Goal: Navigation & Orientation: Find specific page/section

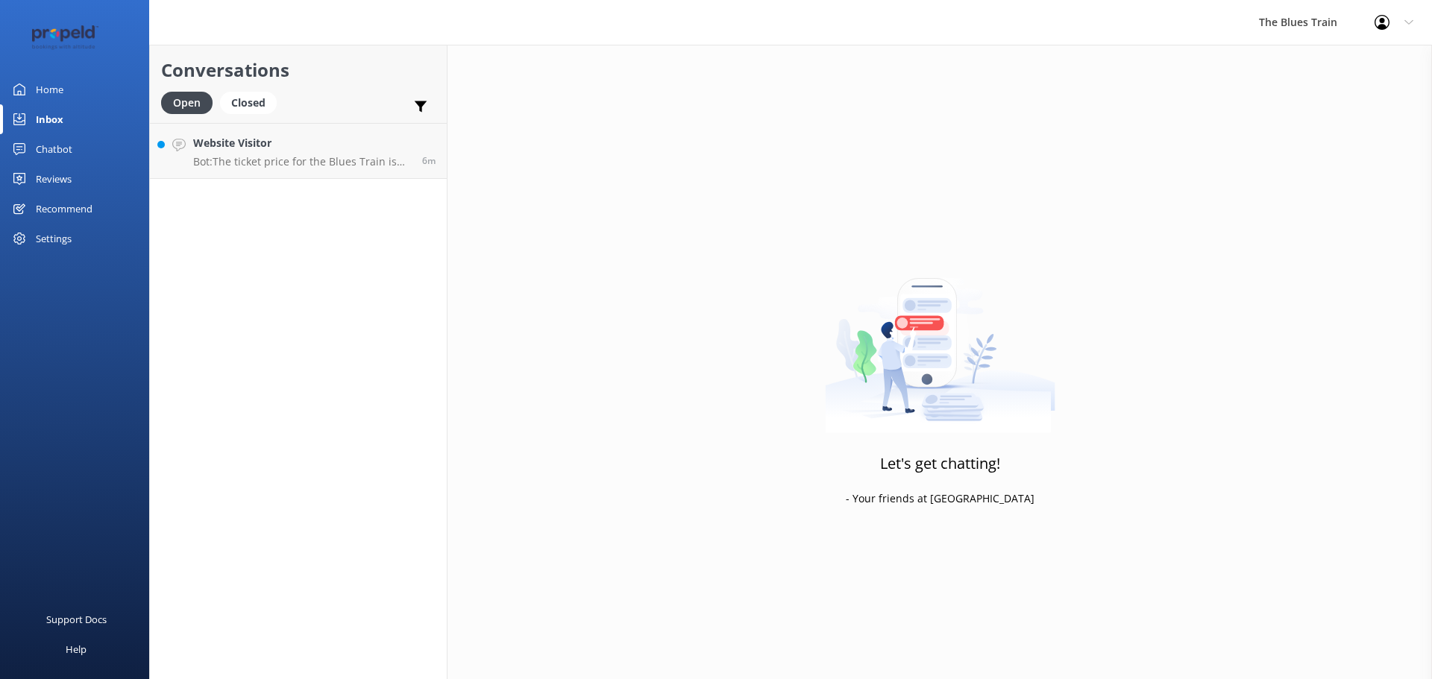
click at [332, 181] on div "Conversations Open Closed Important Converted Assigned to me Unassigned Website…" at bounding box center [298, 362] width 298 height 635
click at [337, 166] on p "Bot: The ticket price for the Blues Train is currently $175 per person. This in…" at bounding box center [302, 161] width 218 height 13
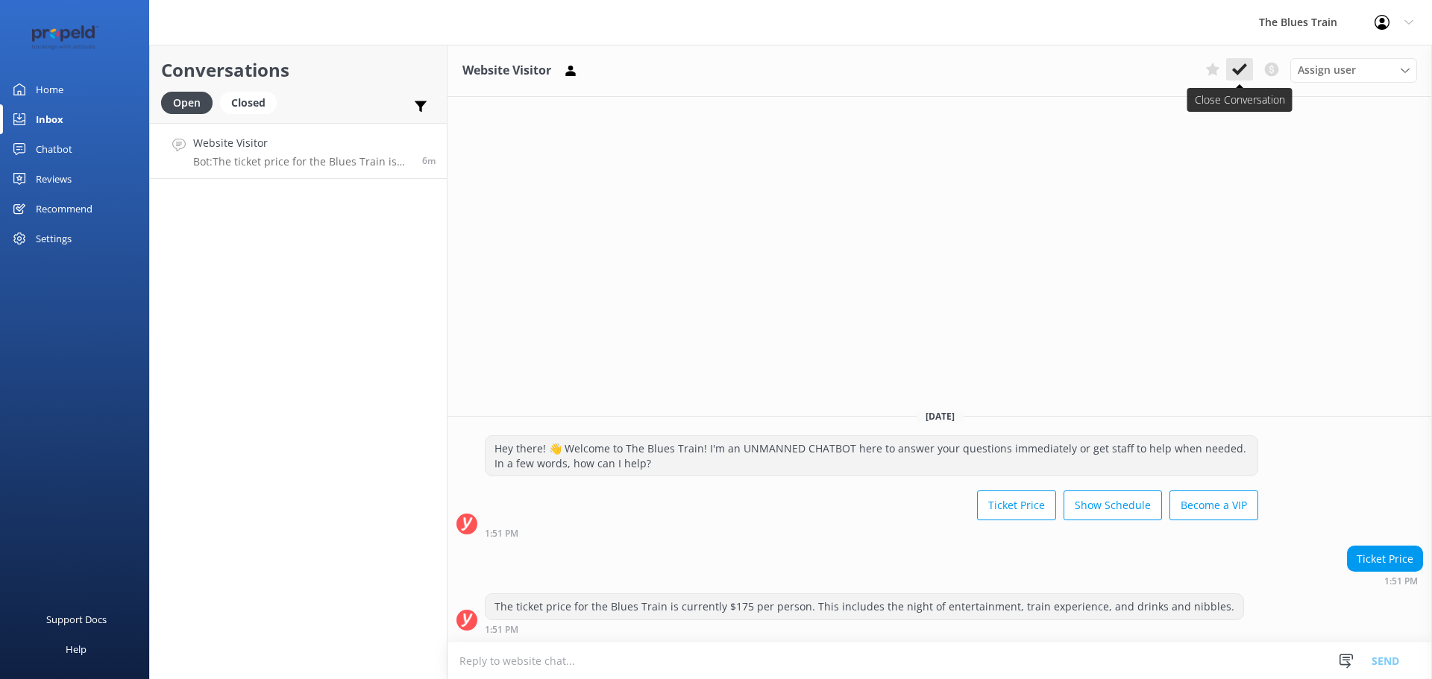
click at [1239, 74] on use at bounding box center [1239, 69] width 15 height 12
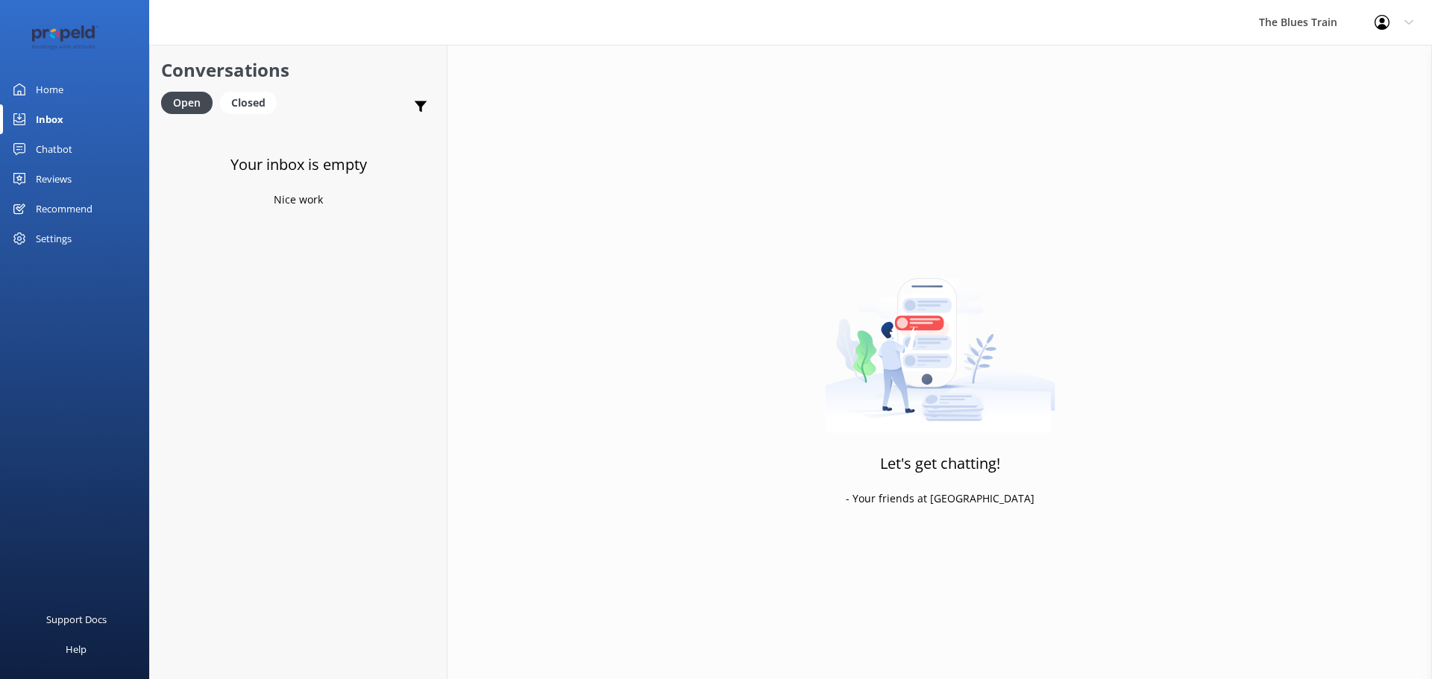
click at [69, 88] on link "Home" at bounding box center [74, 90] width 149 height 30
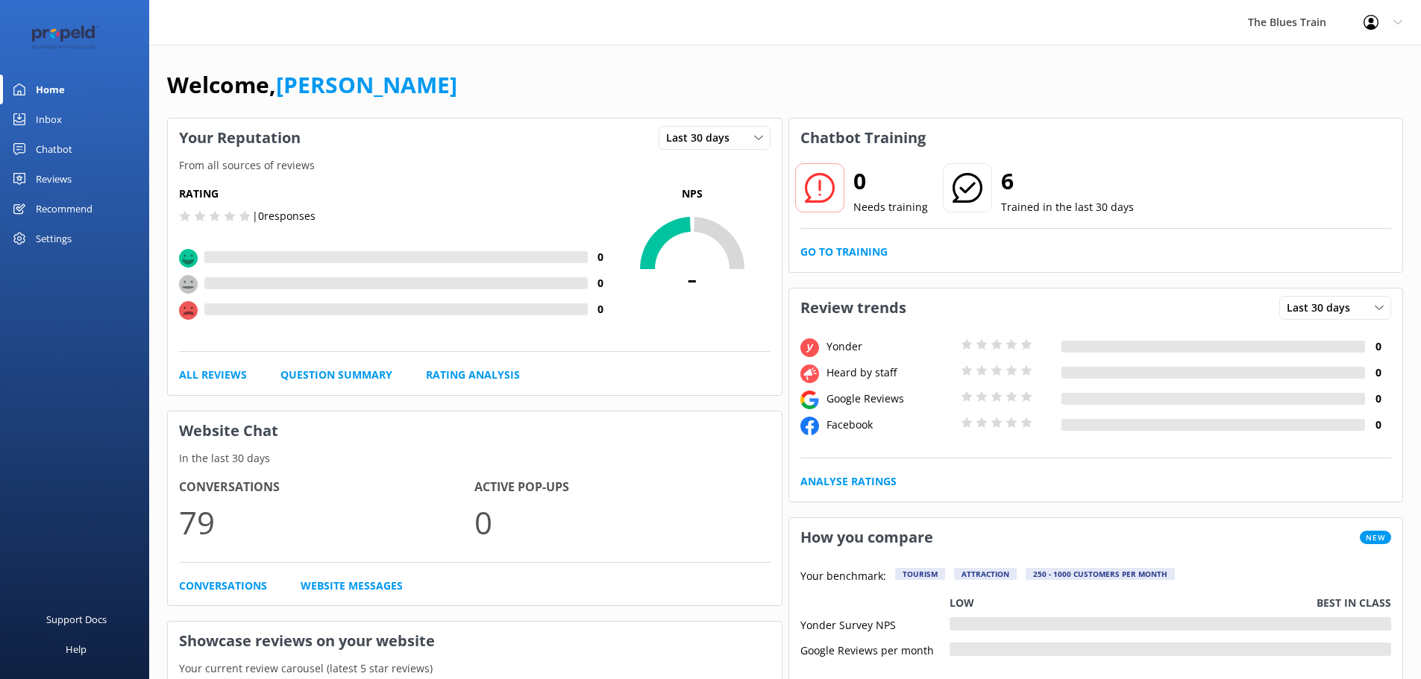
click at [57, 110] on div "Inbox" at bounding box center [49, 119] width 26 height 30
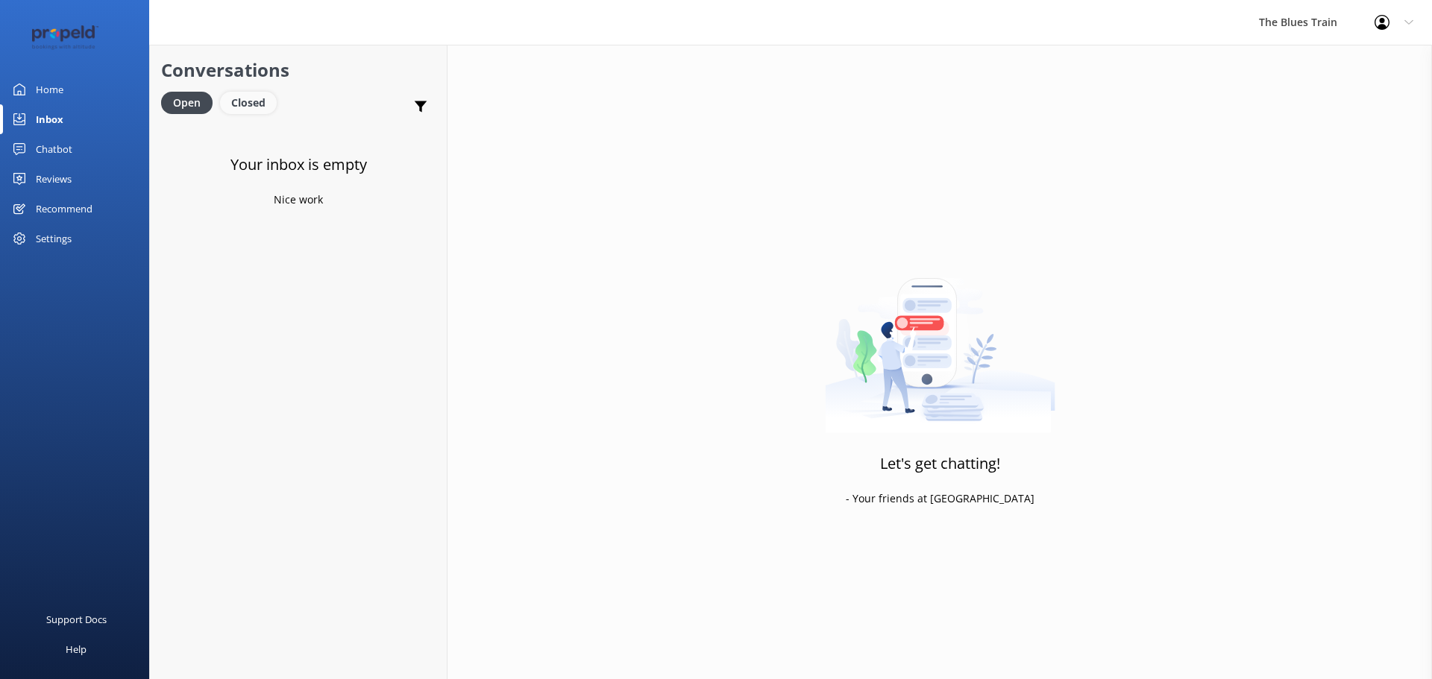
click at [257, 101] on div "Closed" at bounding box center [248, 103] width 57 height 22
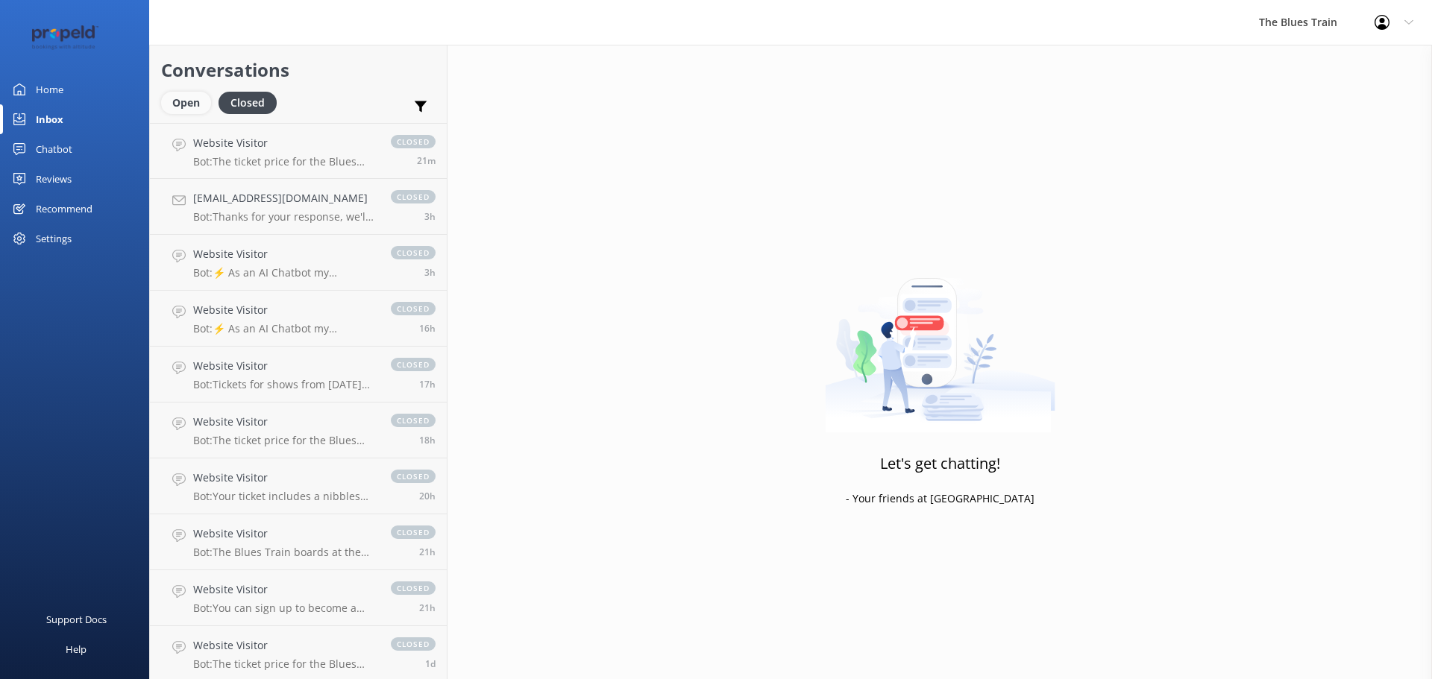
click at [198, 109] on div "Open" at bounding box center [186, 103] width 50 height 22
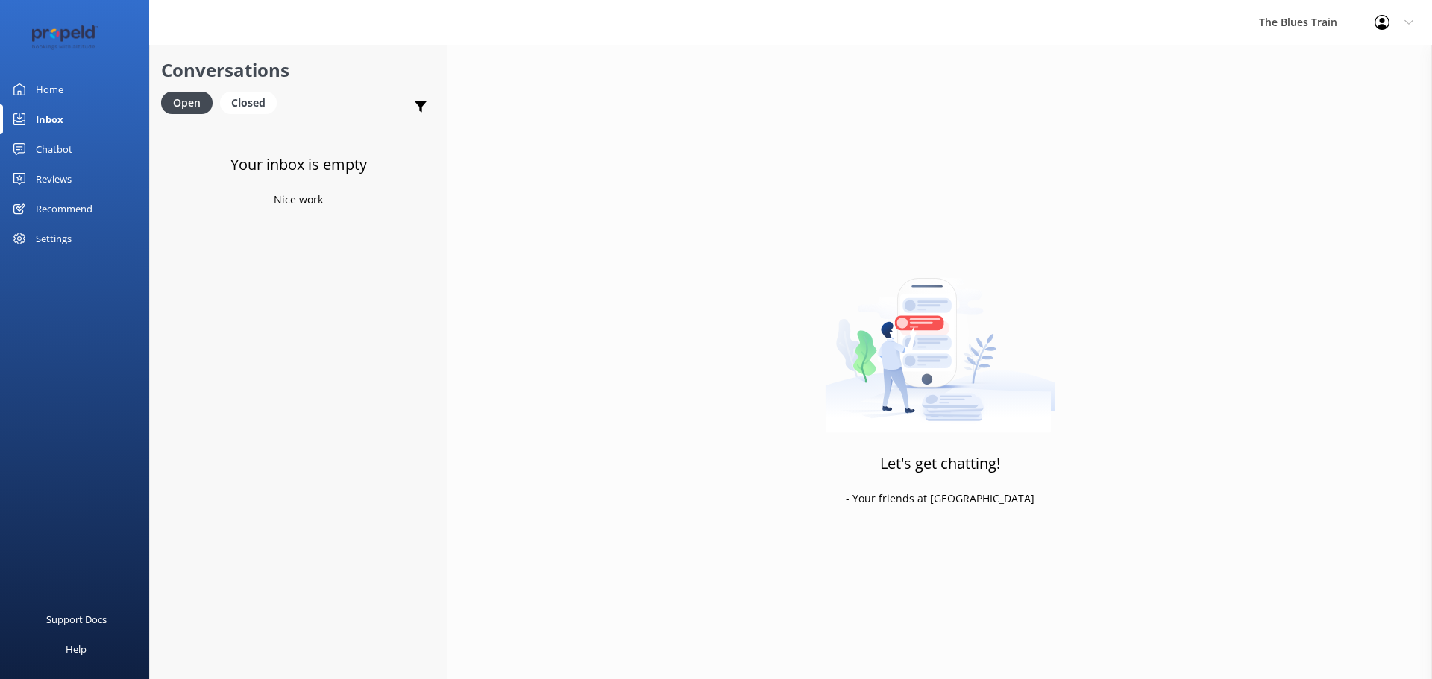
click at [67, 89] on link "Home" at bounding box center [74, 90] width 149 height 30
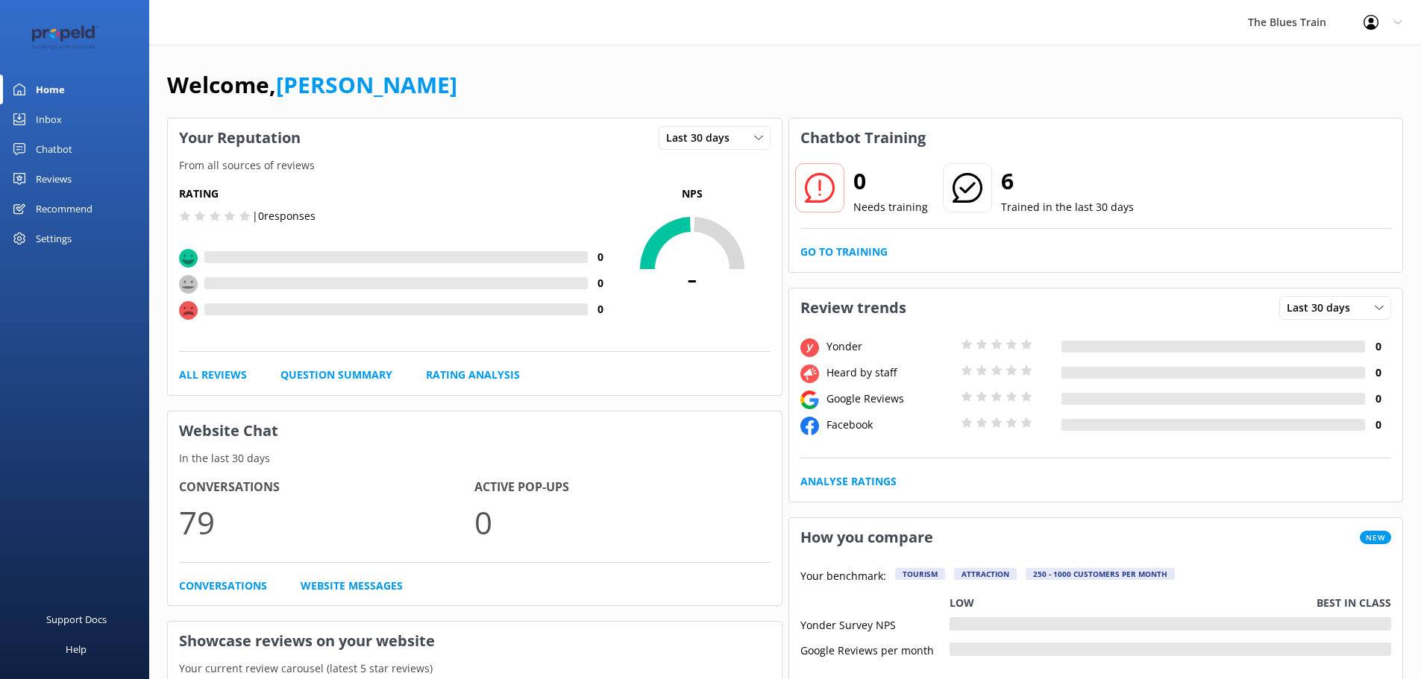
click at [90, 107] on link "Inbox" at bounding box center [74, 119] width 149 height 30
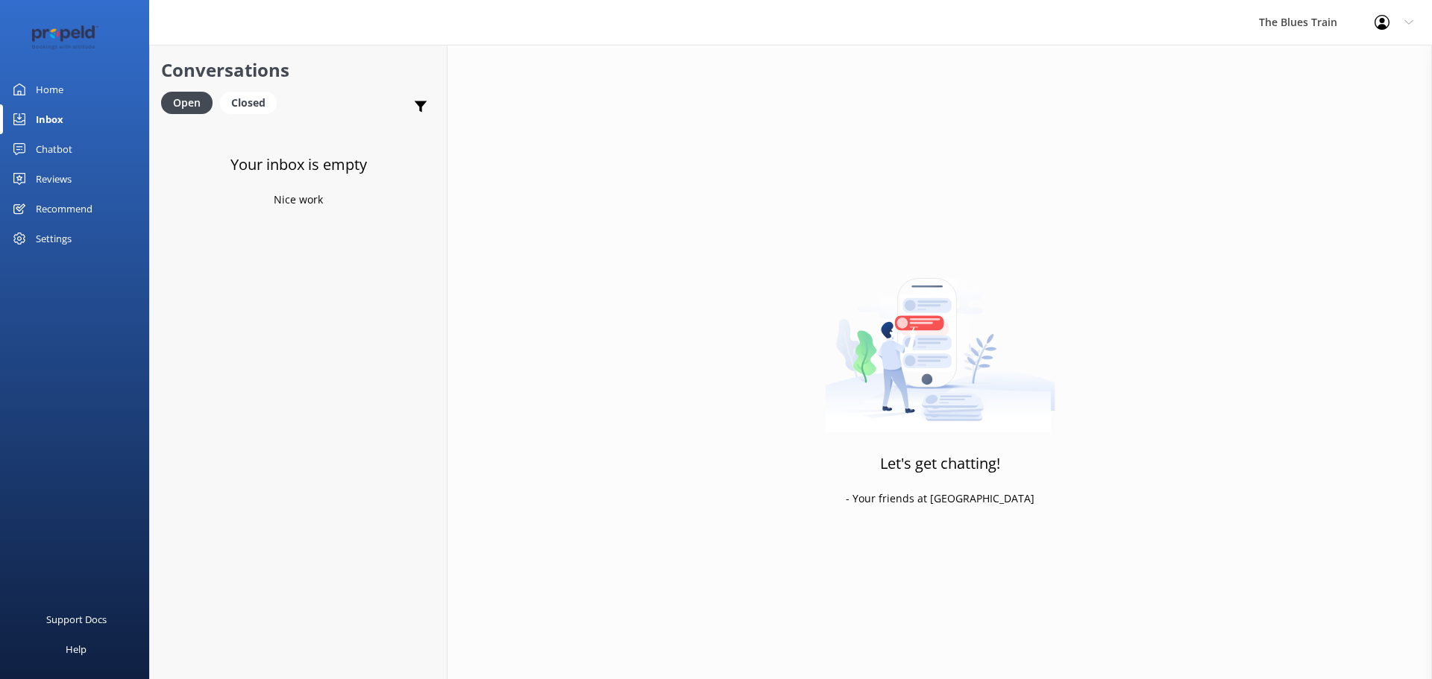
click at [79, 142] on link "Chatbot" at bounding box center [74, 149] width 149 height 30
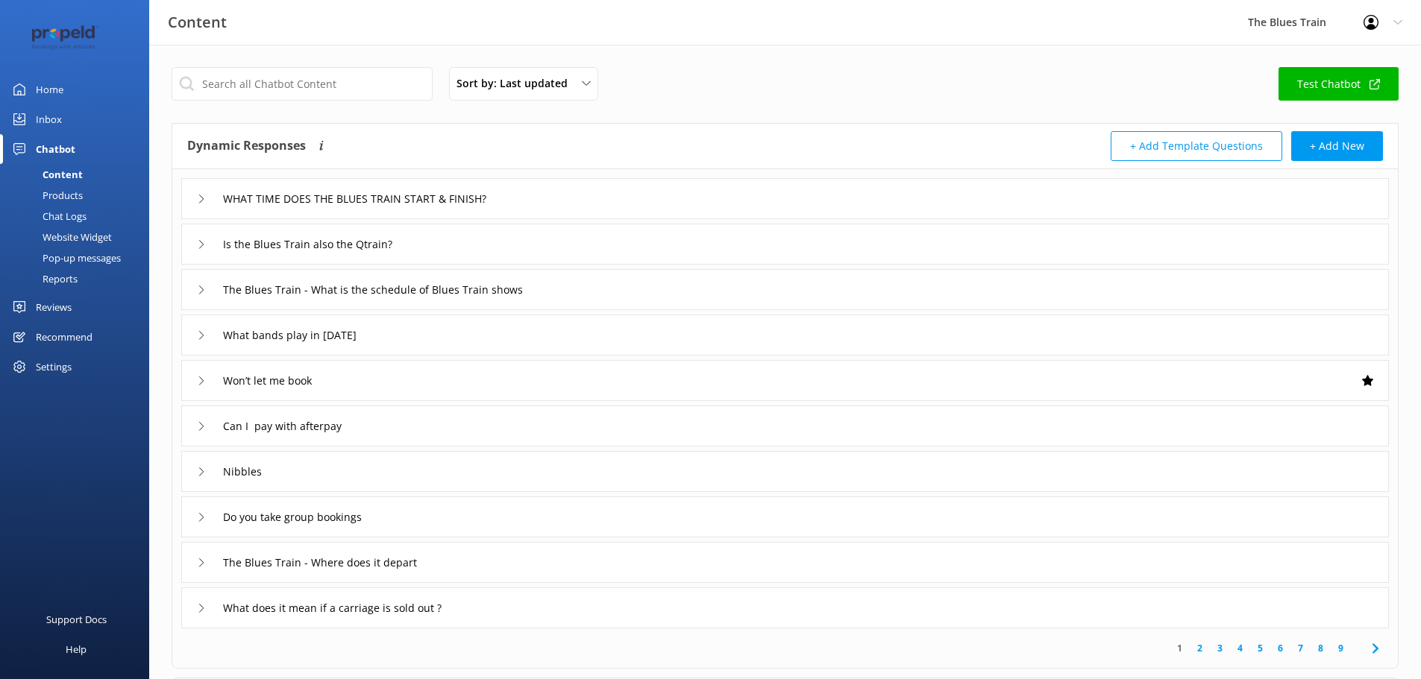
click at [74, 94] on link "Home" at bounding box center [74, 90] width 149 height 30
